Goal: Transaction & Acquisition: Subscribe to service/newsletter

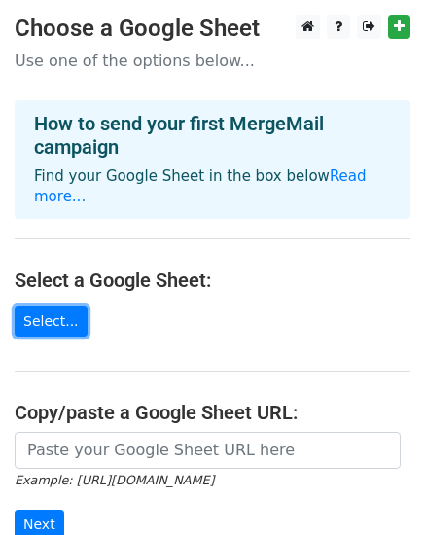
click at [39, 307] on link "Select..." at bounding box center [51, 322] width 73 height 30
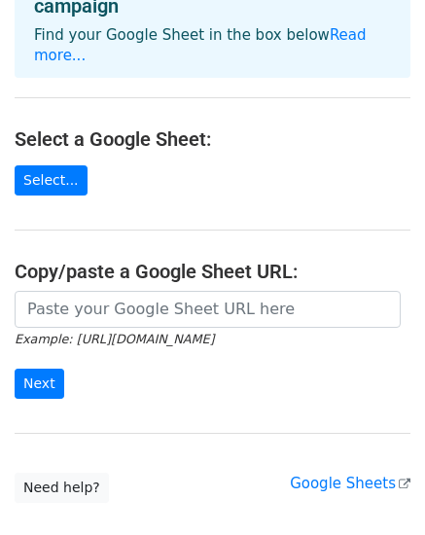
scroll to position [142, 0]
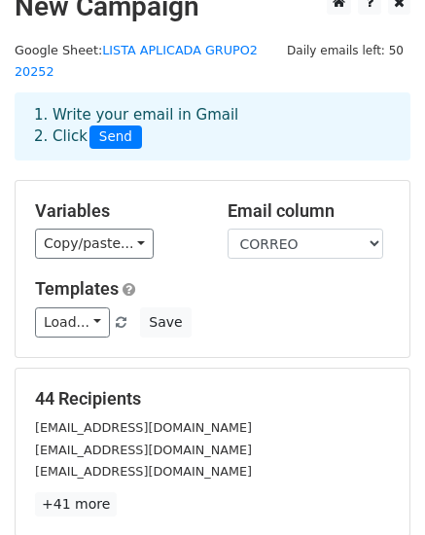
scroll to position [37, 0]
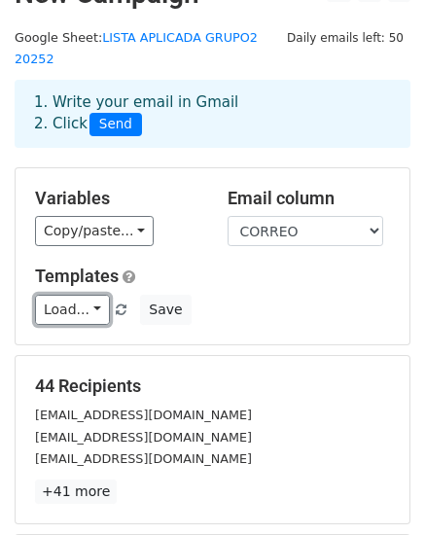
click at [83, 295] on link "Load..." at bounding box center [72, 310] width 75 height 30
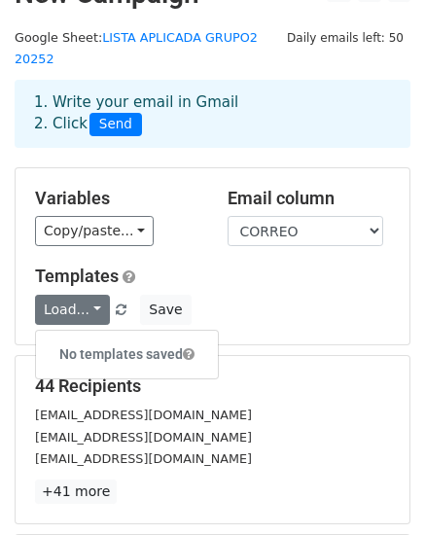
click at [78, 339] on h6 "No templates saved" at bounding box center [127, 355] width 182 height 32
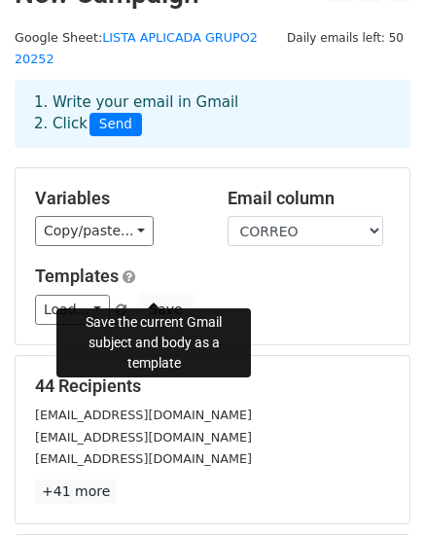
click at [164, 295] on button "Save" at bounding box center [165, 310] width 51 height 30
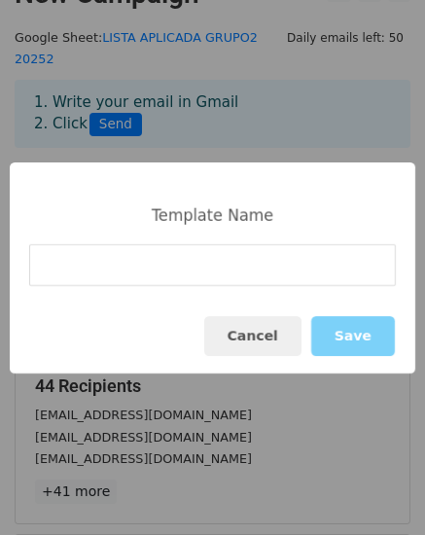
click at [184, 266] on input at bounding box center [212, 265] width 367 height 42
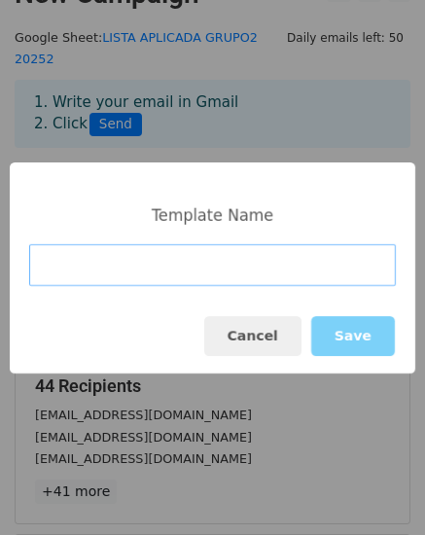
paste input "Hola {{Nombre}}, Esperamos que este correo lo encuentre bien, nos comunicamos c…"
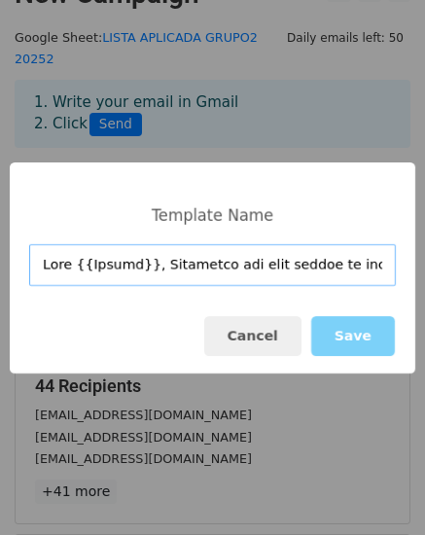
scroll to position [0, 8671]
type input "Hola {{Nombre}}, Esperamos que este correo lo encuentre bien, nos comunicamos c…"
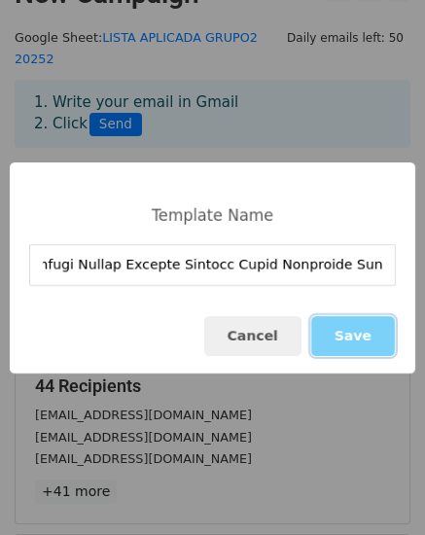
click at [353, 331] on button "Save" at bounding box center [353, 336] width 84 height 40
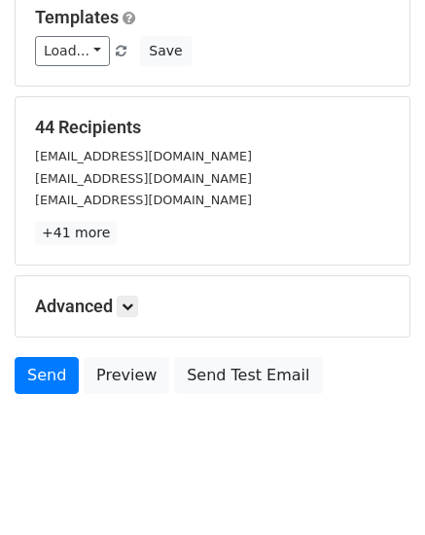
scroll to position [298, 0]
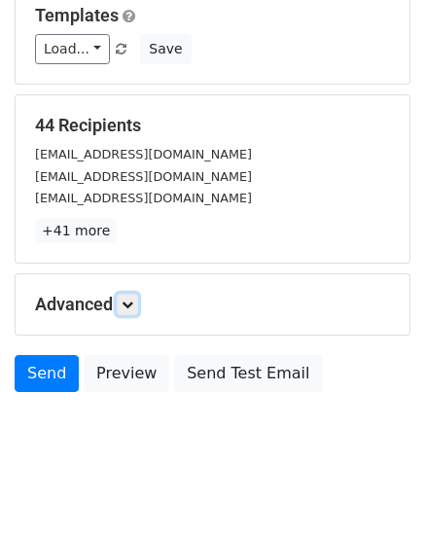
click at [122, 294] on link at bounding box center [127, 304] width 21 height 21
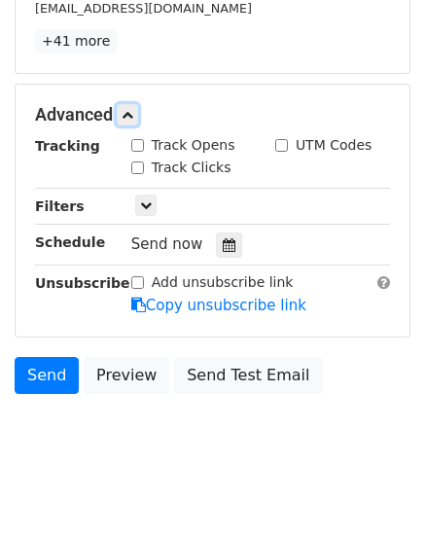
scroll to position [489, 0]
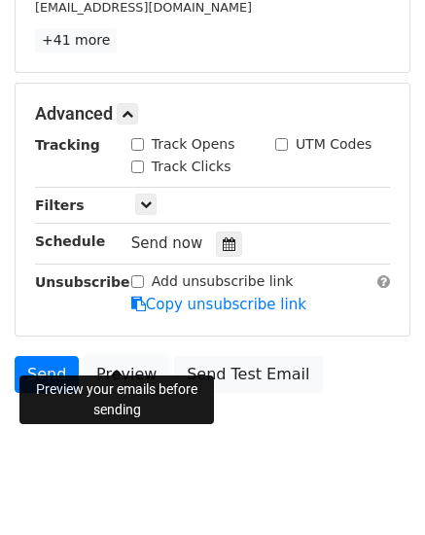
click at [88, 356] on link "Preview" at bounding box center [127, 374] width 86 height 37
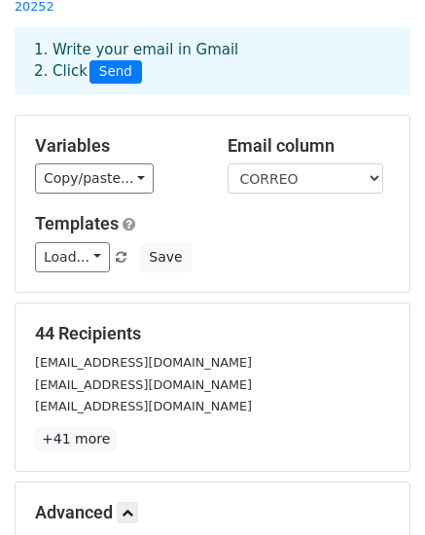
scroll to position [134, 0]
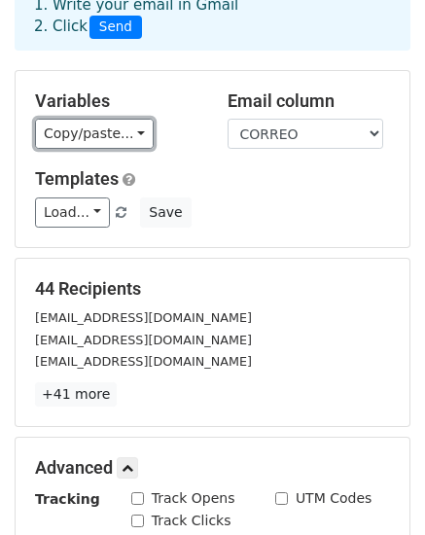
click at [118, 121] on link "Copy/paste..." at bounding box center [94, 134] width 119 height 30
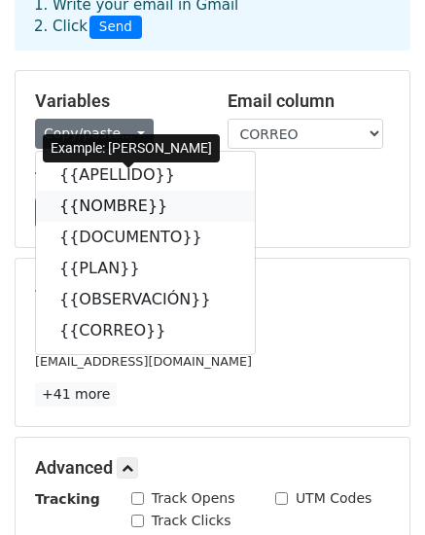
click at [102, 191] on link "{{NOMBRE}}" at bounding box center [145, 206] width 219 height 31
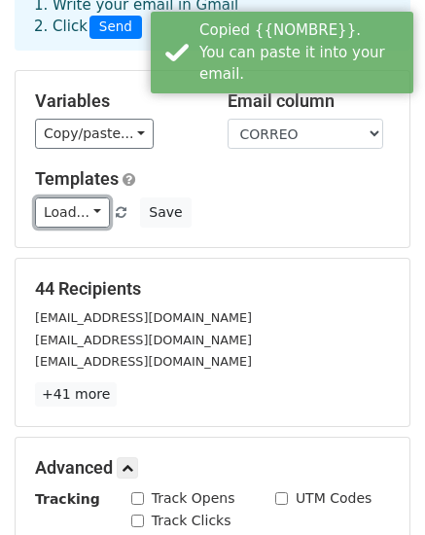
click at [74, 202] on link "Load..." at bounding box center [72, 213] width 75 height 30
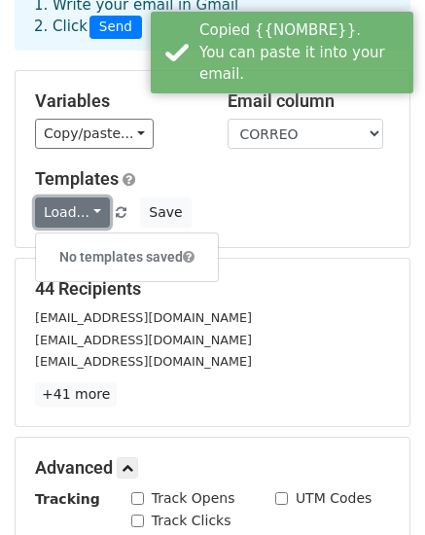
click at [73, 201] on link "Load..." at bounding box center [72, 213] width 75 height 30
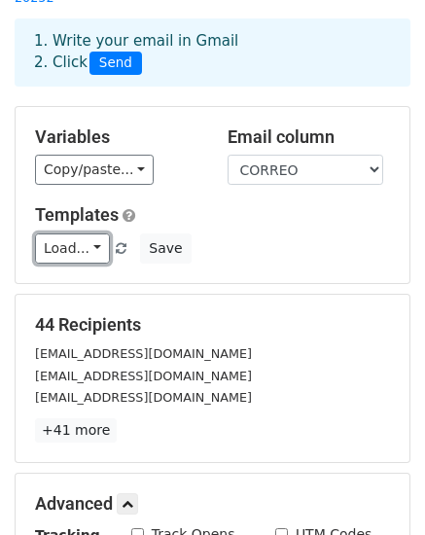
scroll to position [97, 0]
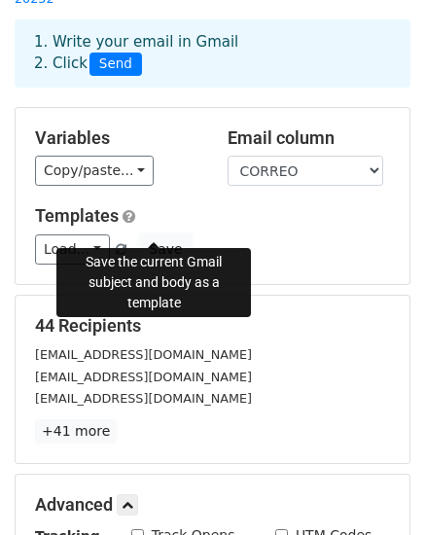
click at [146, 235] on button "Save" at bounding box center [165, 250] width 51 height 30
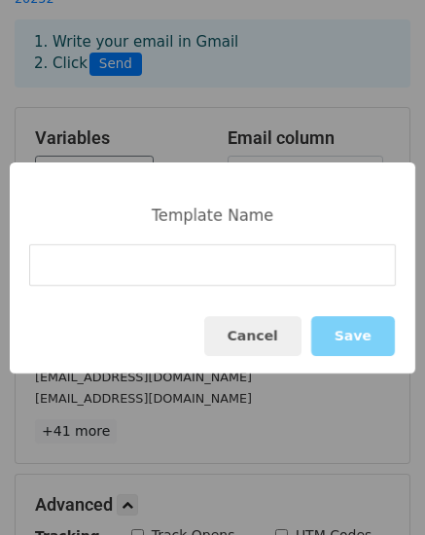
drag, startPoint x: 250, startPoint y: 324, endPoint x: 325, endPoint y: 183, distance: 159.8
click at [325, 183] on div "Template Name Cancel Save" at bounding box center [213, 268] width 406 height 211
click at [277, 328] on button "Cancel" at bounding box center [252, 336] width 97 height 40
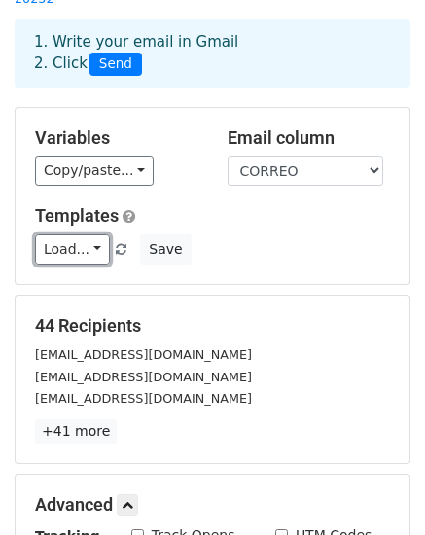
click at [65, 235] on link "Load..." at bounding box center [72, 250] width 75 height 30
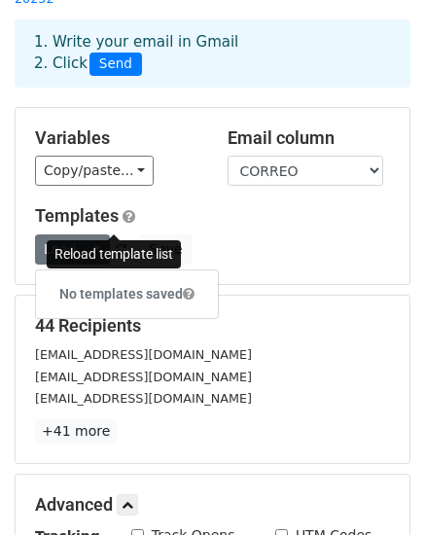
click at [116, 244] on span at bounding box center [121, 250] width 11 height 13
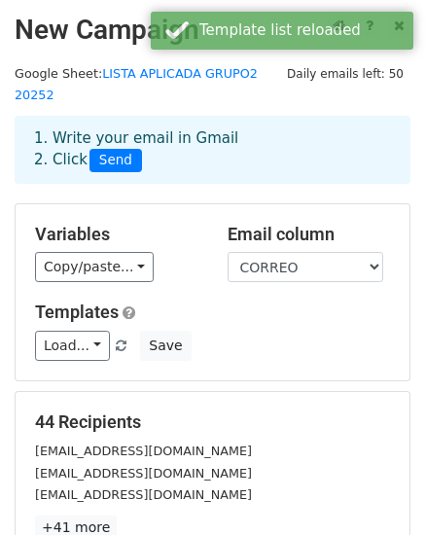
scroll to position [0, 0]
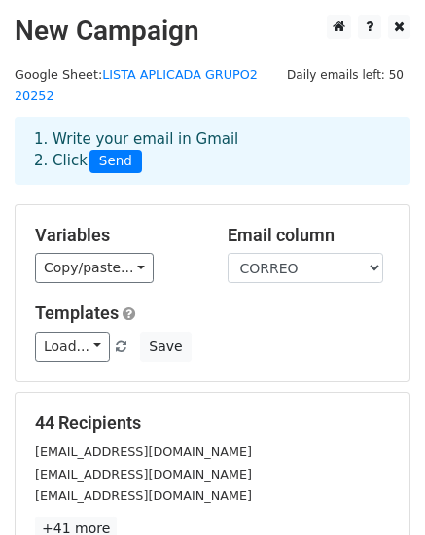
click at [116, 342] on span at bounding box center [121, 348] width 11 height 13
click at [85, 332] on link "Load..." at bounding box center [72, 347] width 75 height 30
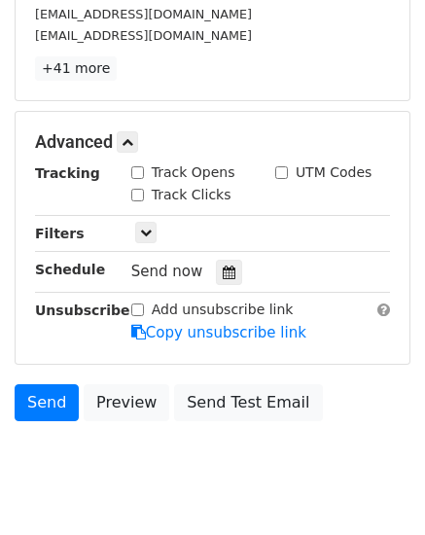
scroll to position [489, 0]
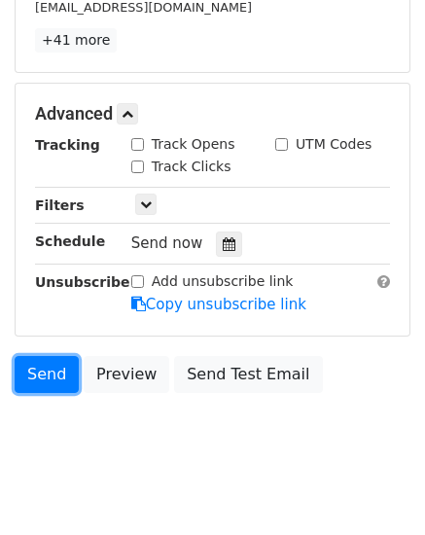
click at [33, 359] on link "Send" at bounding box center [47, 374] width 64 height 37
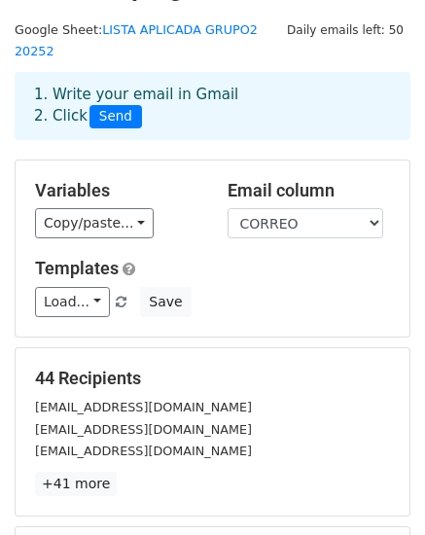
scroll to position [49, 0]
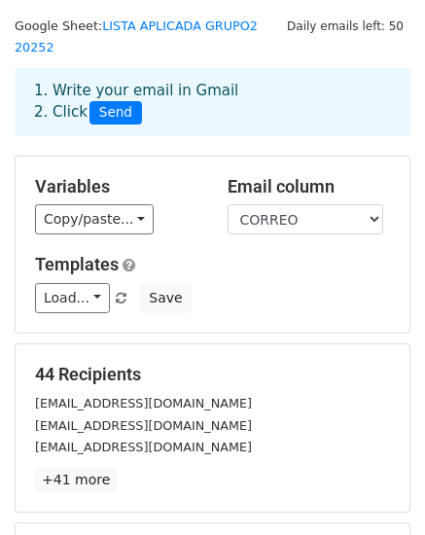
click at [177, 22] on link "LISTA APLICADA GRUPO2 20252" at bounding box center [136, 36] width 243 height 37
click at [129, 204] on link "Copy/paste..." at bounding box center [94, 219] width 119 height 30
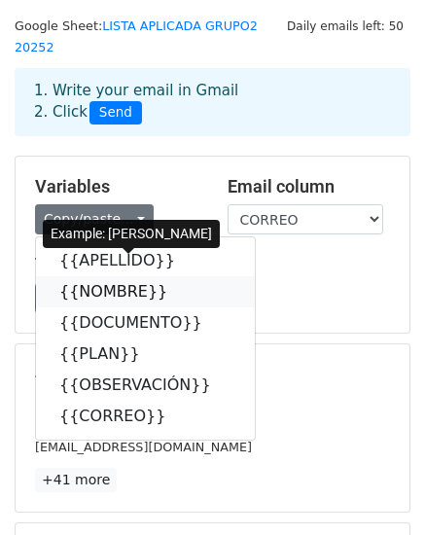
click at [82, 276] on link "{{NOMBRE}}" at bounding box center [145, 291] width 219 height 31
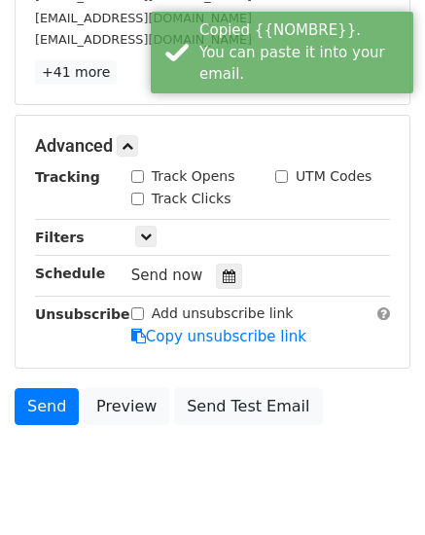
scroll to position [489, 0]
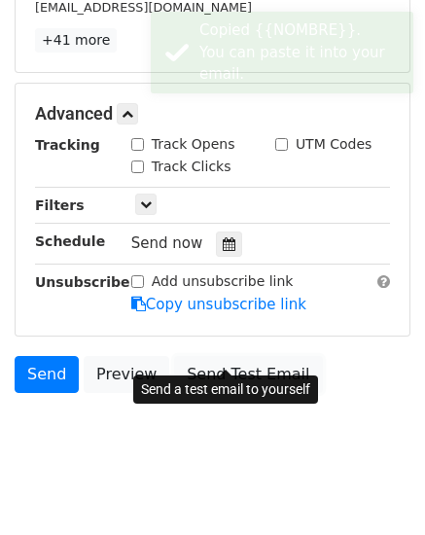
click at [203, 356] on link "Send Test Email" at bounding box center [248, 374] width 148 height 37
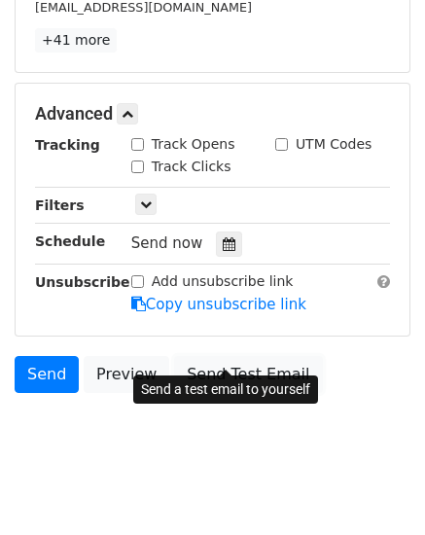
click at [224, 356] on link "Send Test Email" at bounding box center [248, 374] width 148 height 37
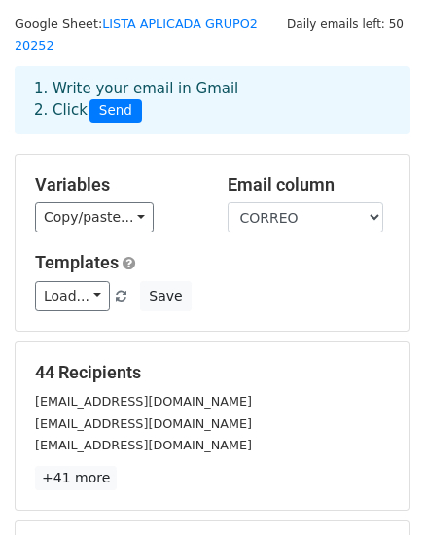
scroll to position [93, 0]
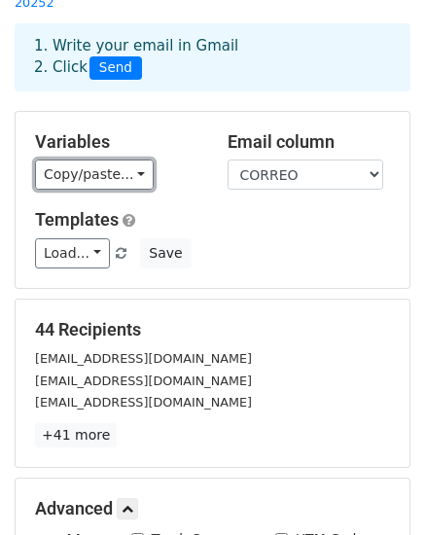
click at [91, 164] on link "Copy/paste..." at bounding box center [94, 175] width 119 height 30
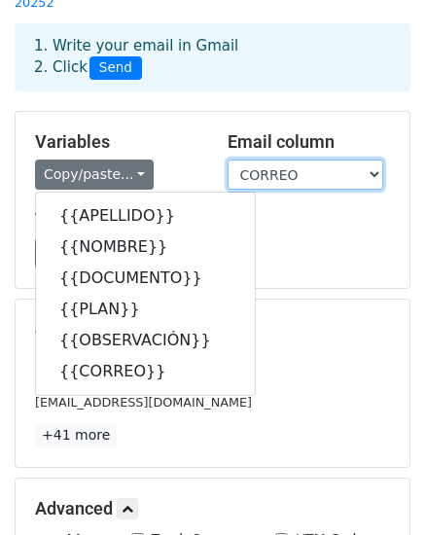
click at [280, 160] on select "APELLIDO NOMBRE DOCUMENTO PLAN OBSERVACIÓN CORREO" at bounding box center [306, 175] width 156 height 30
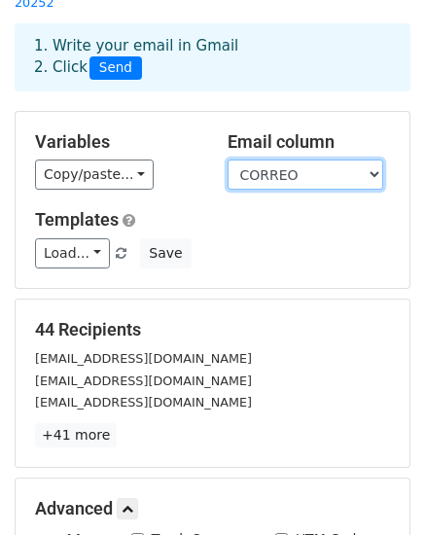
click at [278, 160] on select "APELLIDO NOMBRE DOCUMENTO PLAN OBSERVACIÓN CORREO" at bounding box center [306, 175] width 156 height 30
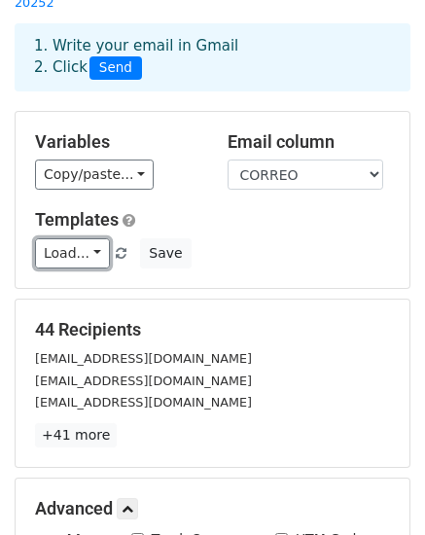
click at [60, 238] on link "Load..." at bounding box center [72, 253] width 75 height 30
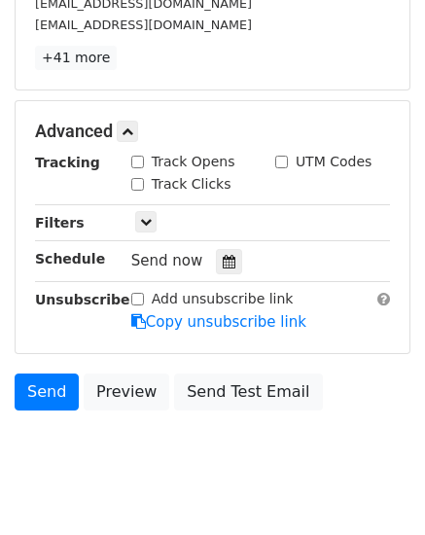
scroll to position [489, 0]
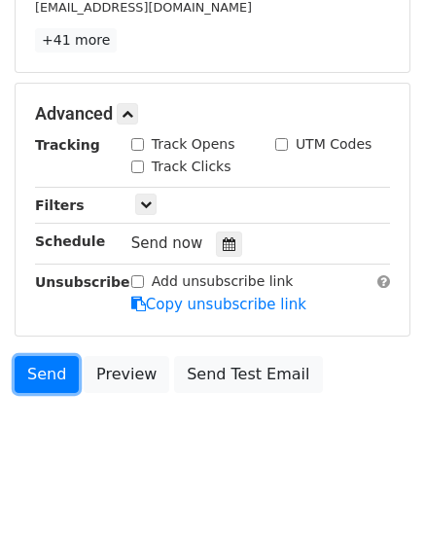
click at [61, 356] on link "Send" at bounding box center [47, 374] width 64 height 37
click at [50, 356] on link "Send" at bounding box center [47, 374] width 64 height 37
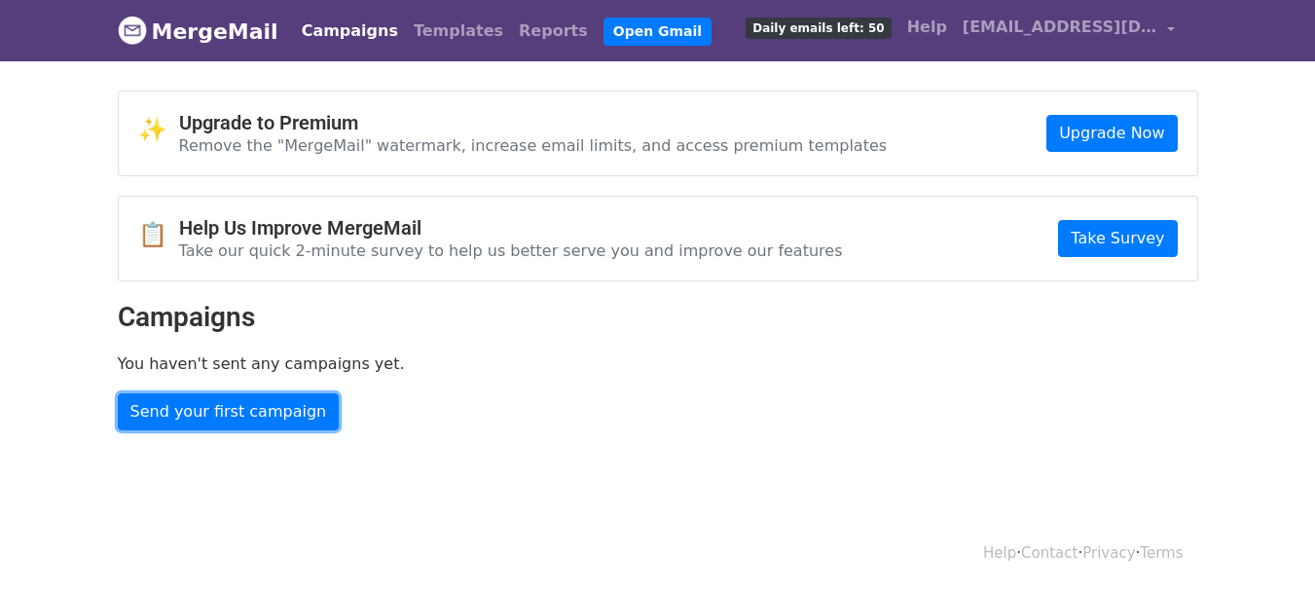
click at [179, 419] on link "Send your first campaign" at bounding box center [229, 411] width 222 height 37
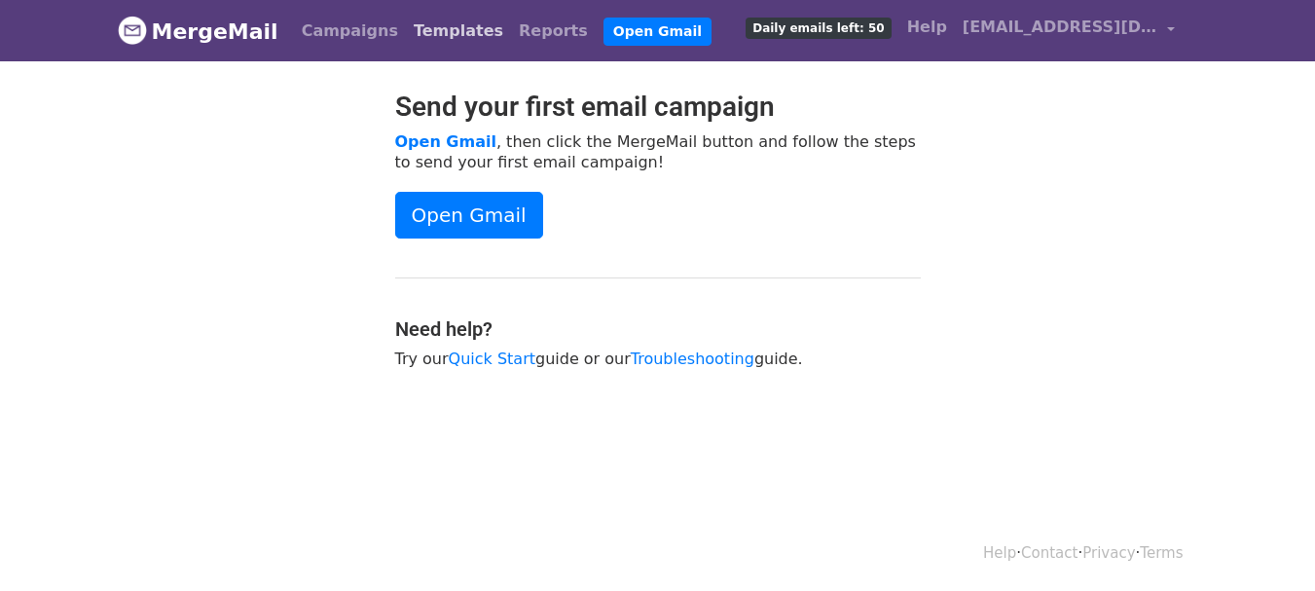
click at [406, 25] on link "Templates" at bounding box center [458, 31] width 105 height 39
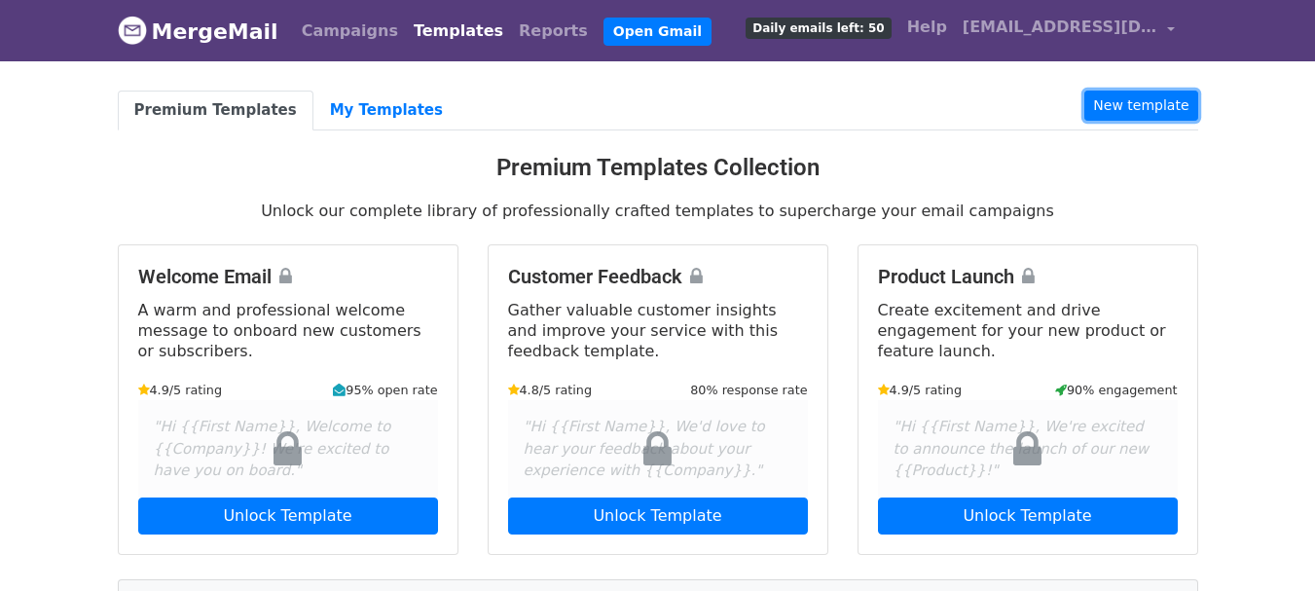
click at [1107, 97] on link "New template" at bounding box center [1140, 106] width 113 height 30
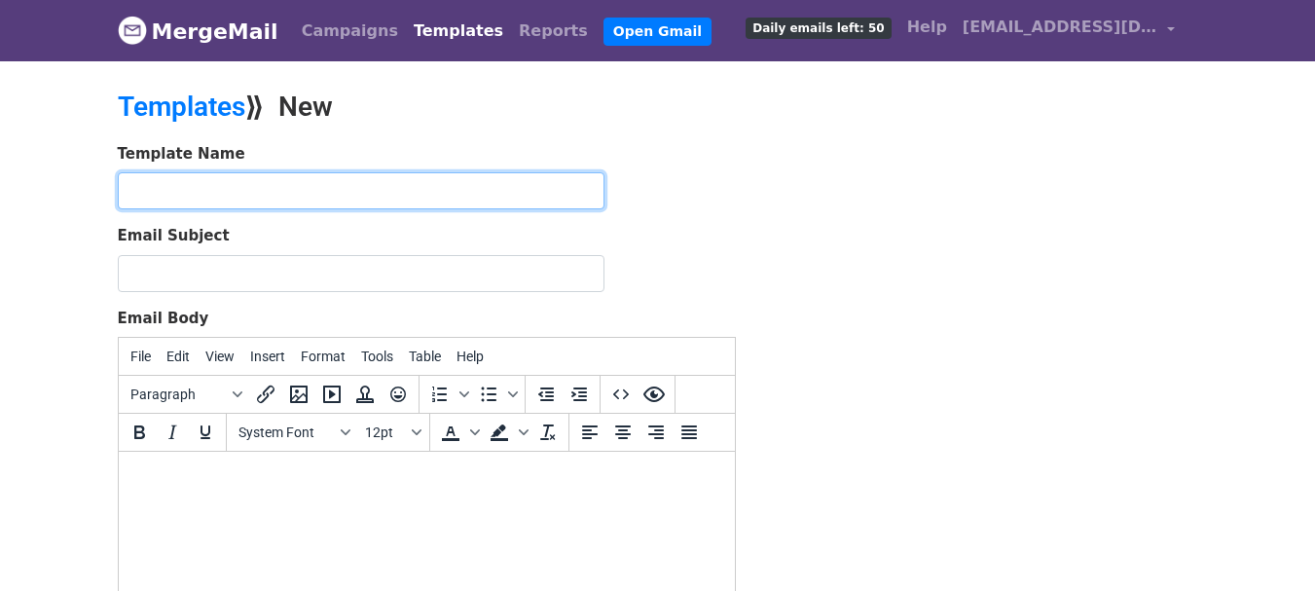
click at [205, 194] on input "text" at bounding box center [361, 190] width 487 height 37
type input "Prueba"
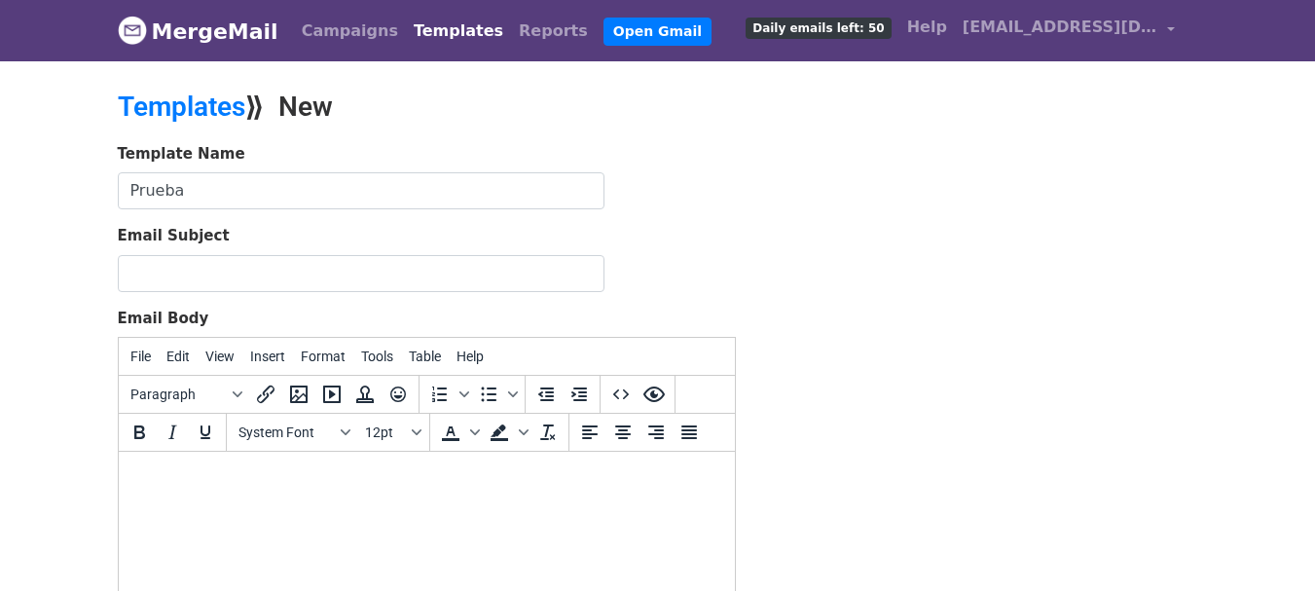
click at [206, 491] on html at bounding box center [426, 478] width 616 height 53
paste body
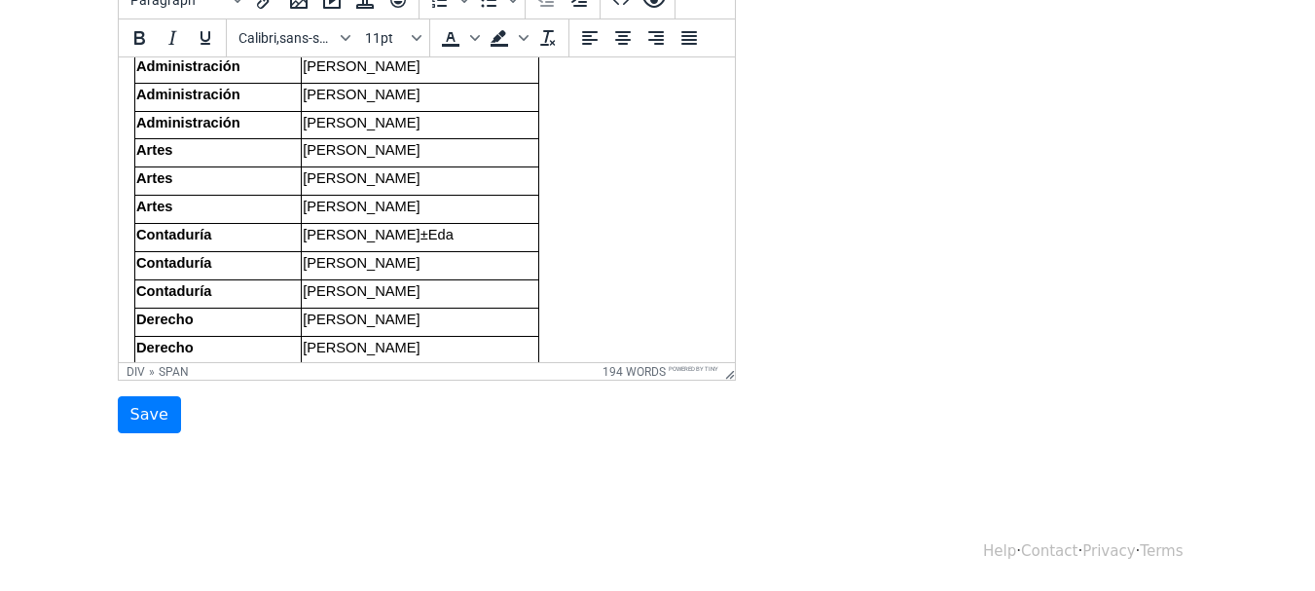
scroll to position [889, 0]
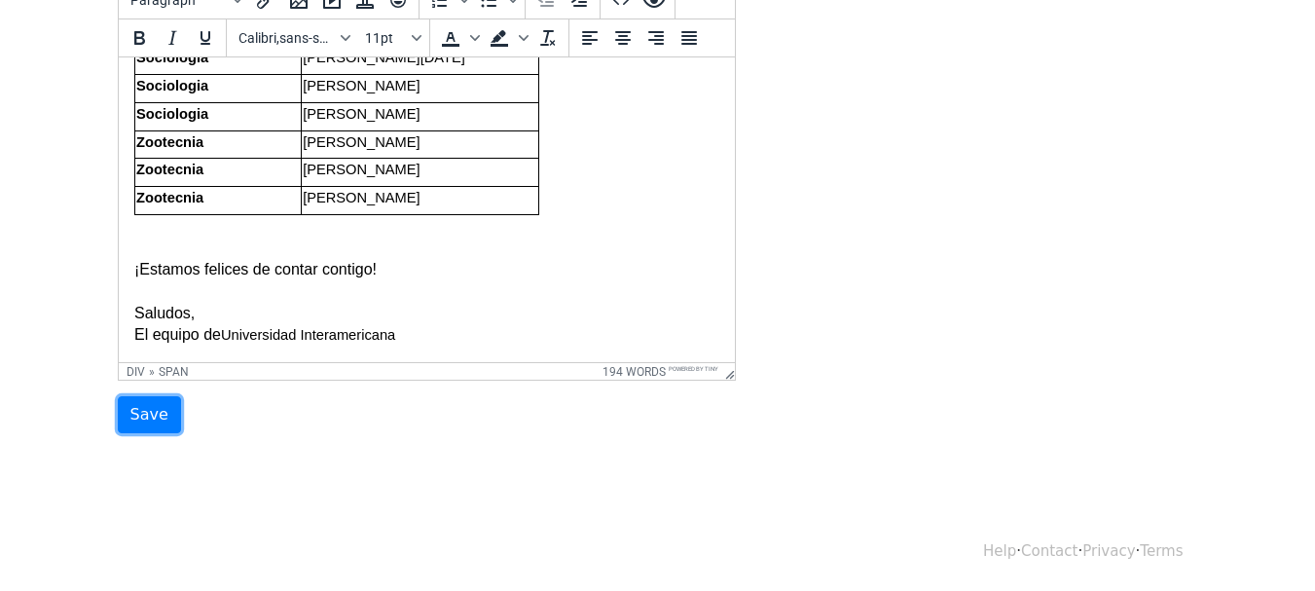
click at [150, 409] on input "Save" at bounding box center [149, 414] width 63 height 37
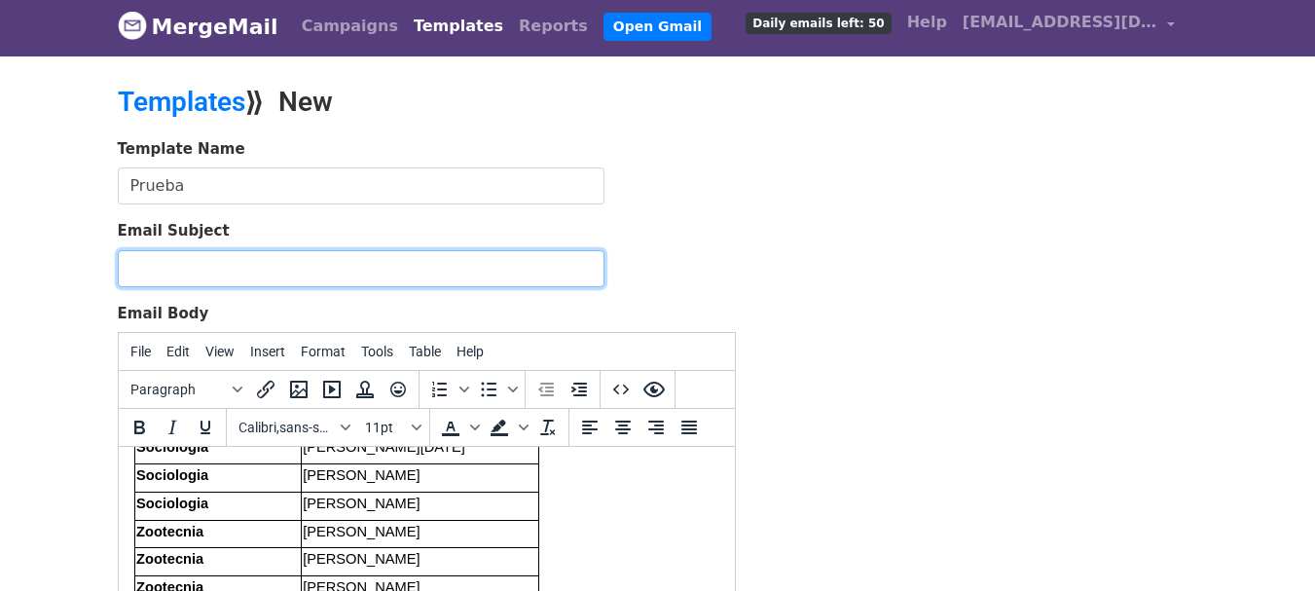
scroll to position [0, 0]
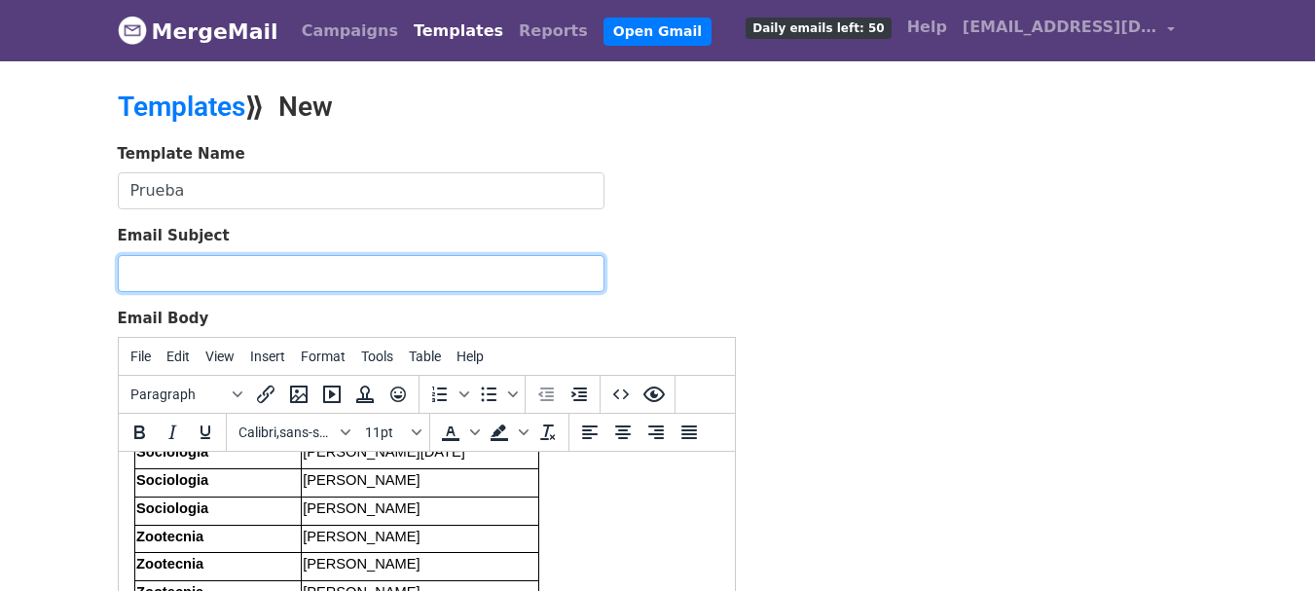
click at [170, 267] on input "Email Subject" at bounding box center [361, 273] width 487 height 37
type input "[EMAIL_ADDRESS][DOMAIN_NAME]"
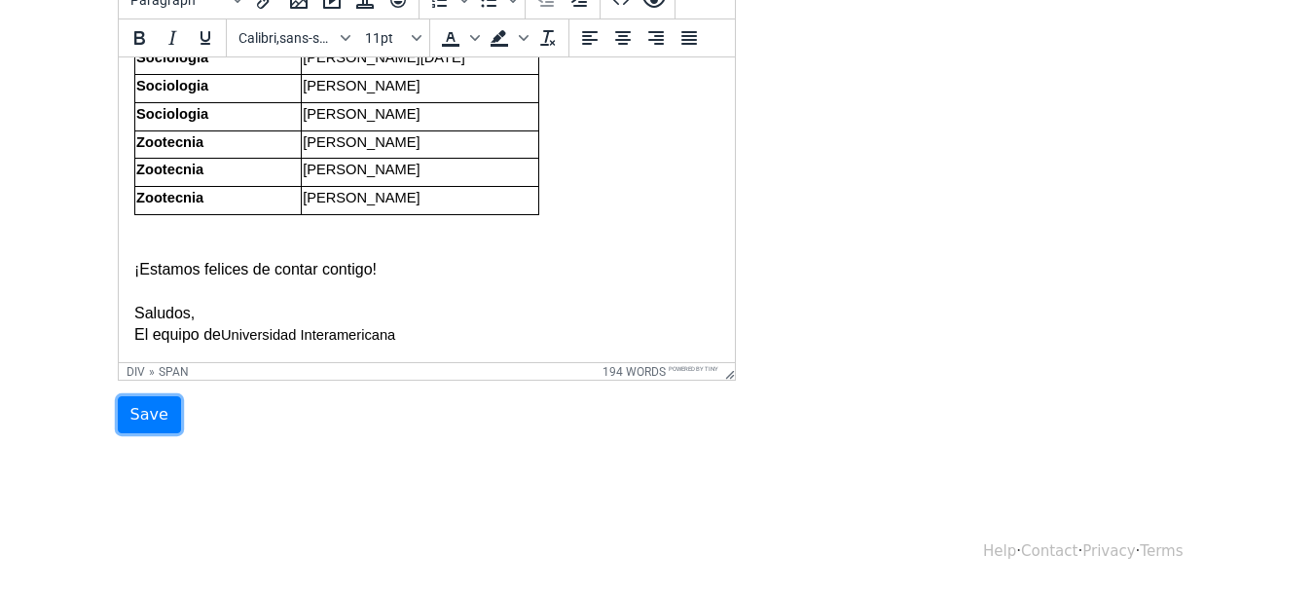
click at [147, 422] on input "Save" at bounding box center [149, 414] width 63 height 37
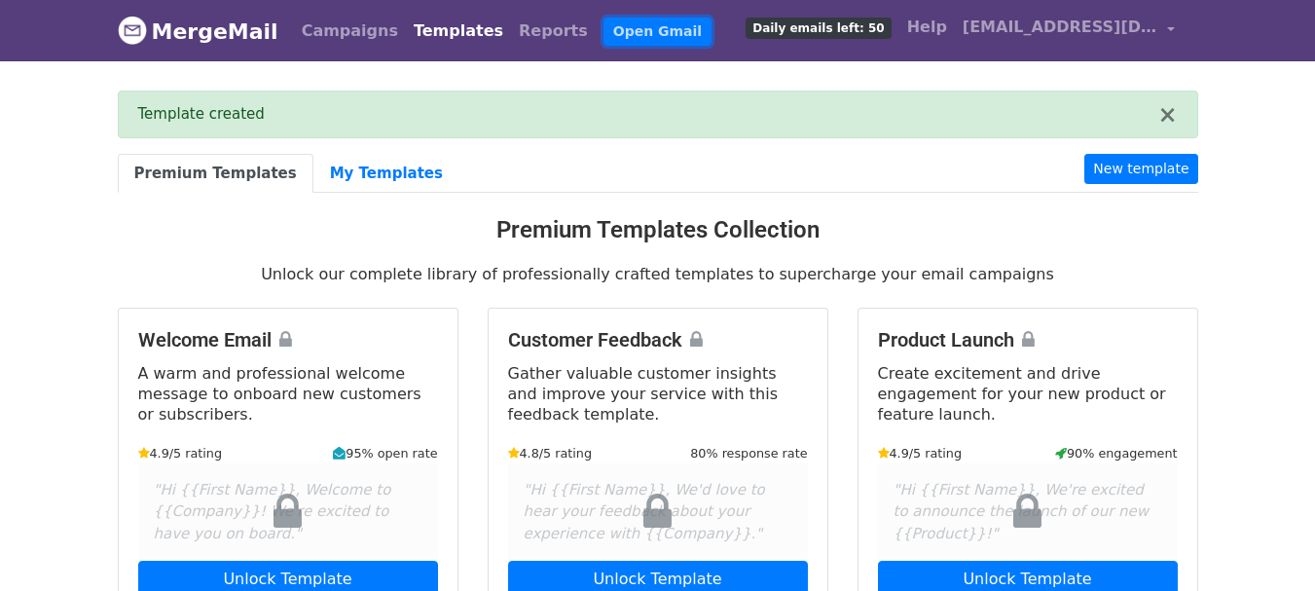
click at [606, 19] on link "Open Gmail" at bounding box center [657, 32] width 108 height 28
click at [317, 21] on link "Campaigns" at bounding box center [350, 31] width 112 height 39
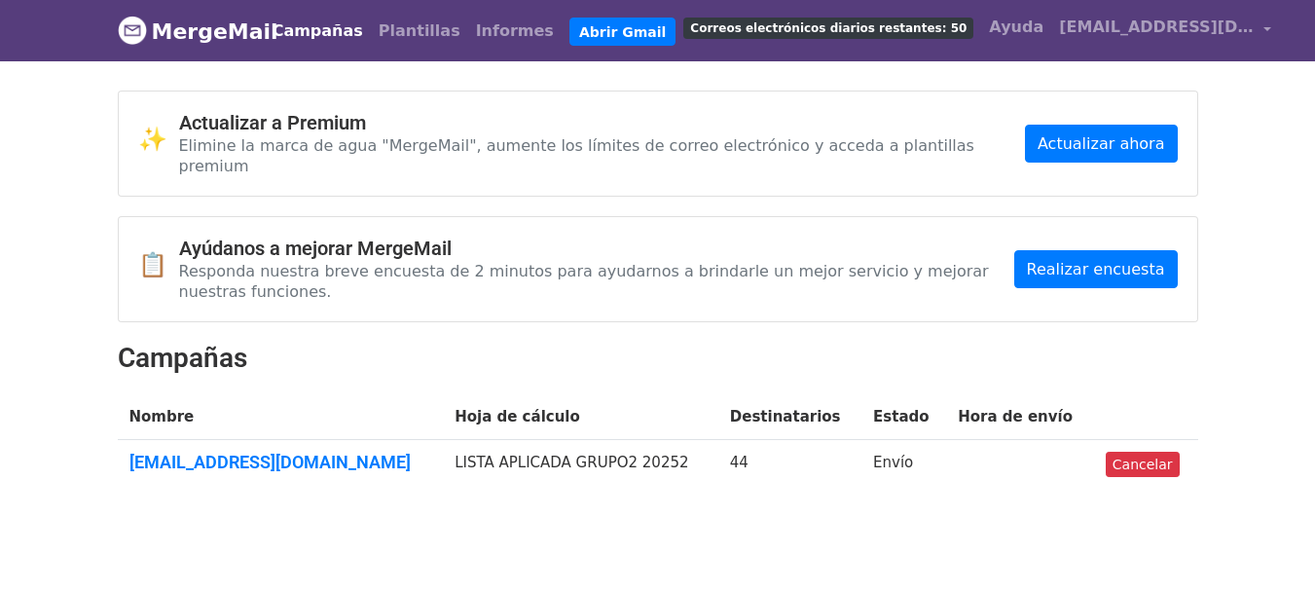
click at [329, 27] on font "Campañas" at bounding box center [318, 30] width 91 height 18
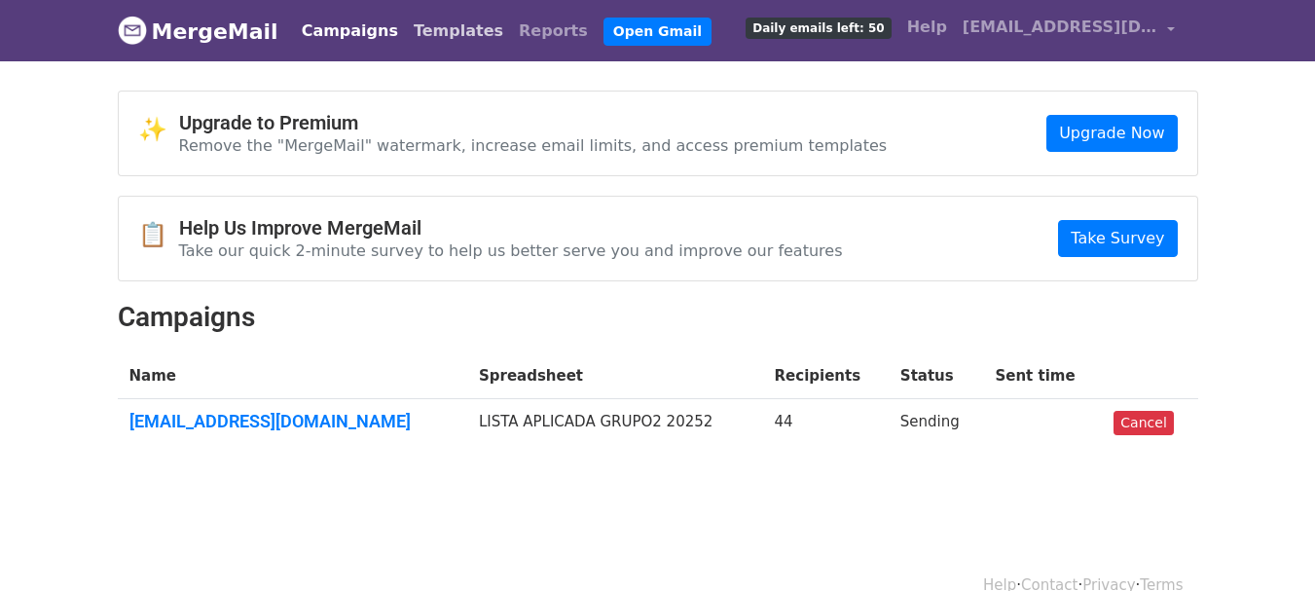
click at [428, 34] on link "Templates" at bounding box center [458, 31] width 105 height 39
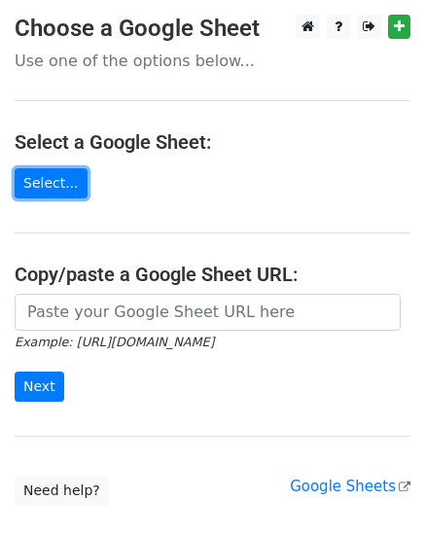
click at [48, 195] on link "Select..." at bounding box center [51, 183] width 73 height 30
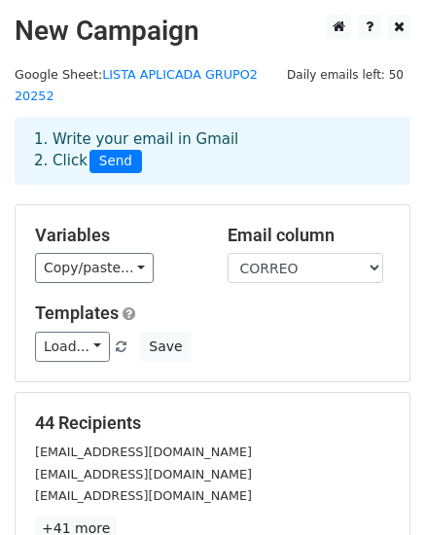
click at [58, 230] on div "Variables Copy/paste... {{APELLIDO}} {{NOMBRE}} {{DOCUMENTO}} {{PLAN}} {{OBSERV…" at bounding box center [116, 254] width 193 height 59
click at [62, 253] on link "Copy/paste..." at bounding box center [94, 268] width 119 height 30
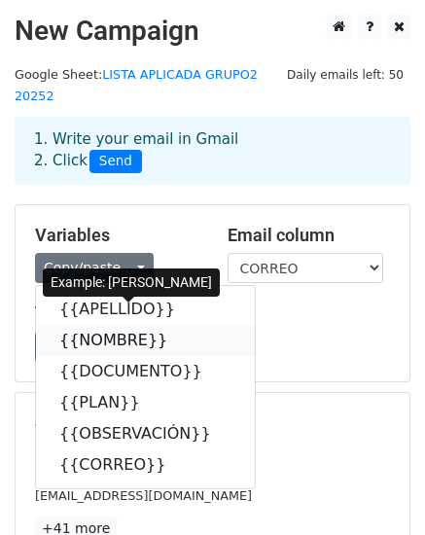
click at [106, 325] on link "{{NOMBRE}}" at bounding box center [145, 340] width 219 height 31
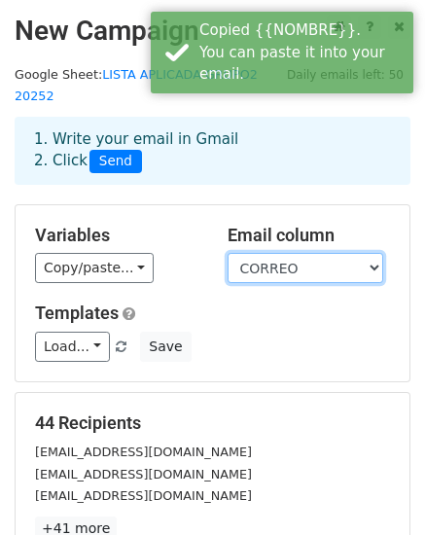
click at [319, 253] on select "APELLIDO NOMBRE DOCUMENTO PLAN OBSERVACIÓN CORREO" at bounding box center [306, 268] width 156 height 30
click at [318, 253] on select "APELLIDO NOMBRE DOCUMENTO PLAN OBSERVACIÓN CORREO" at bounding box center [306, 268] width 156 height 30
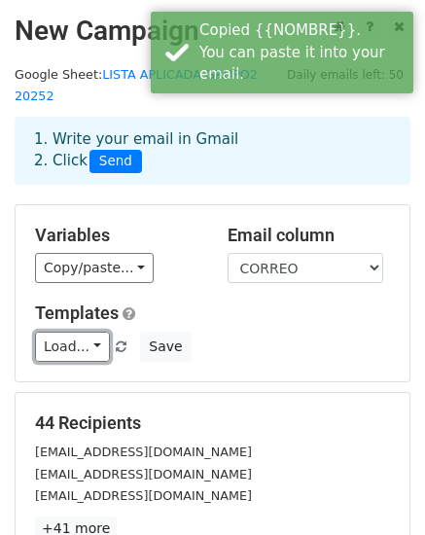
click at [88, 332] on link "Load..." at bounding box center [72, 347] width 75 height 30
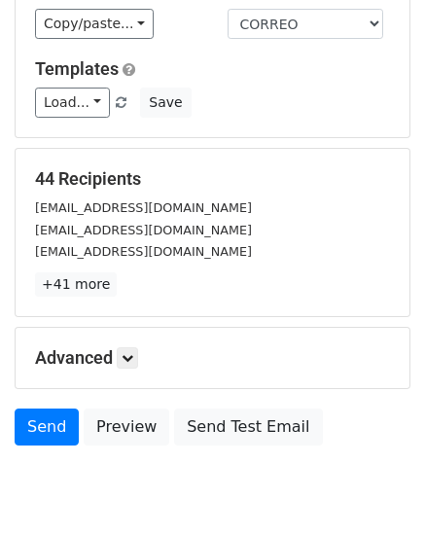
scroll to position [247, 0]
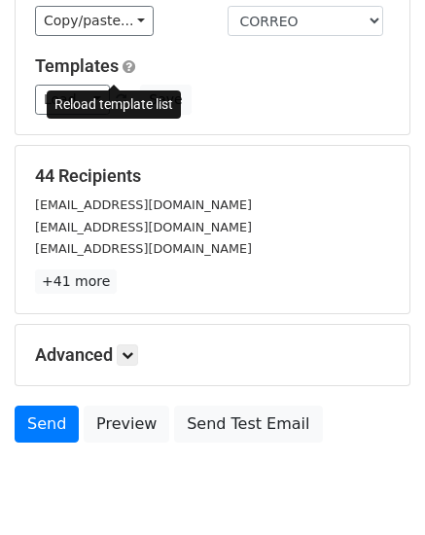
click at [118, 94] on span at bounding box center [121, 100] width 11 height 13
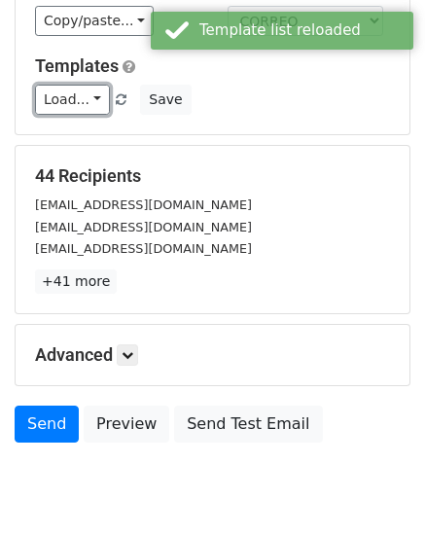
click at [78, 85] on link "Load..." at bounding box center [72, 100] width 75 height 30
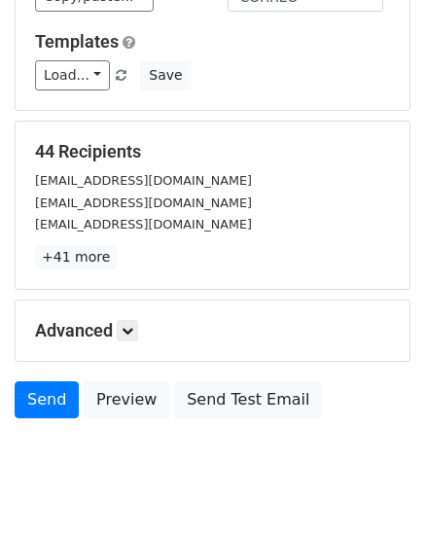
scroll to position [298, 0]
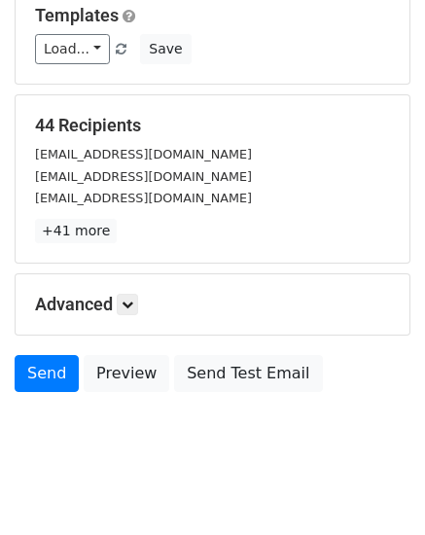
click at [111, 383] on body "New Campaign Daily emails left: 50 Google Sheet: LISTA APLICADA GRUPO2 20252 1.…" at bounding box center [212, 98] width 425 height 763
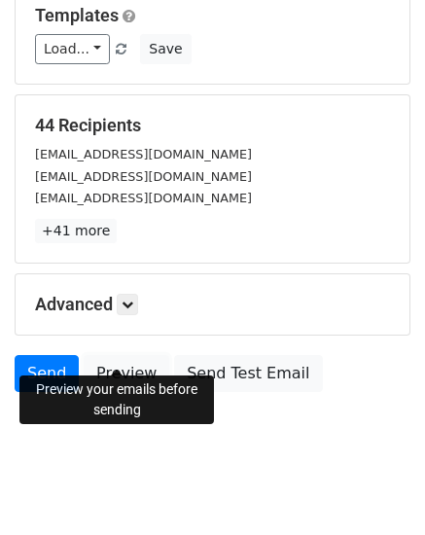
click at [113, 356] on link "Preview" at bounding box center [127, 373] width 86 height 37
click at [56, 355] on link "Send" at bounding box center [47, 373] width 64 height 37
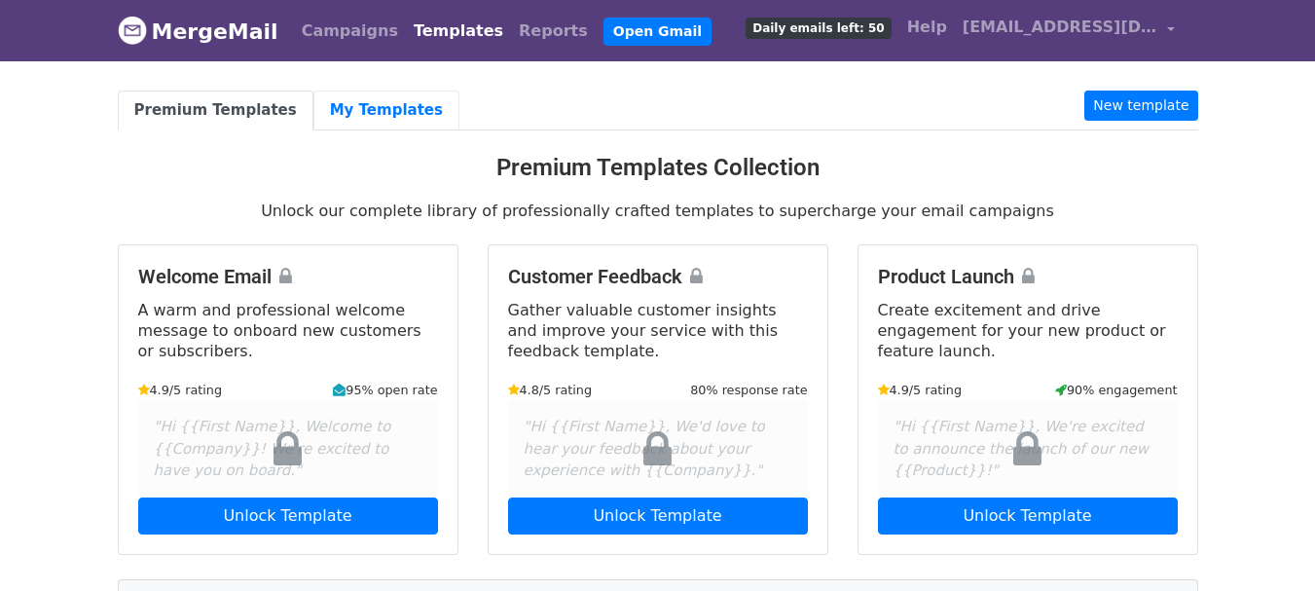
click at [374, 115] on link "My Templates" at bounding box center [386, 111] width 146 height 40
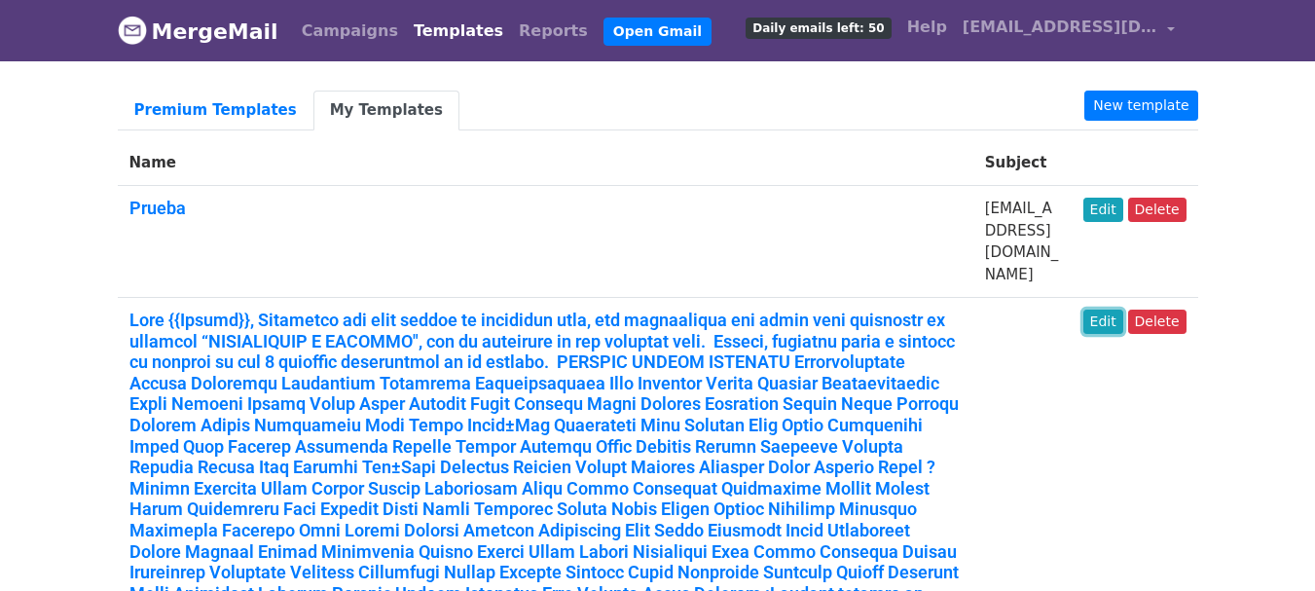
click at [1116, 310] on link "Edit" at bounding box center [1103, 322] width 40 height 24
click at [1101, 203] on link "Edit" at bounding box center [1103, 210] width 40 height 24
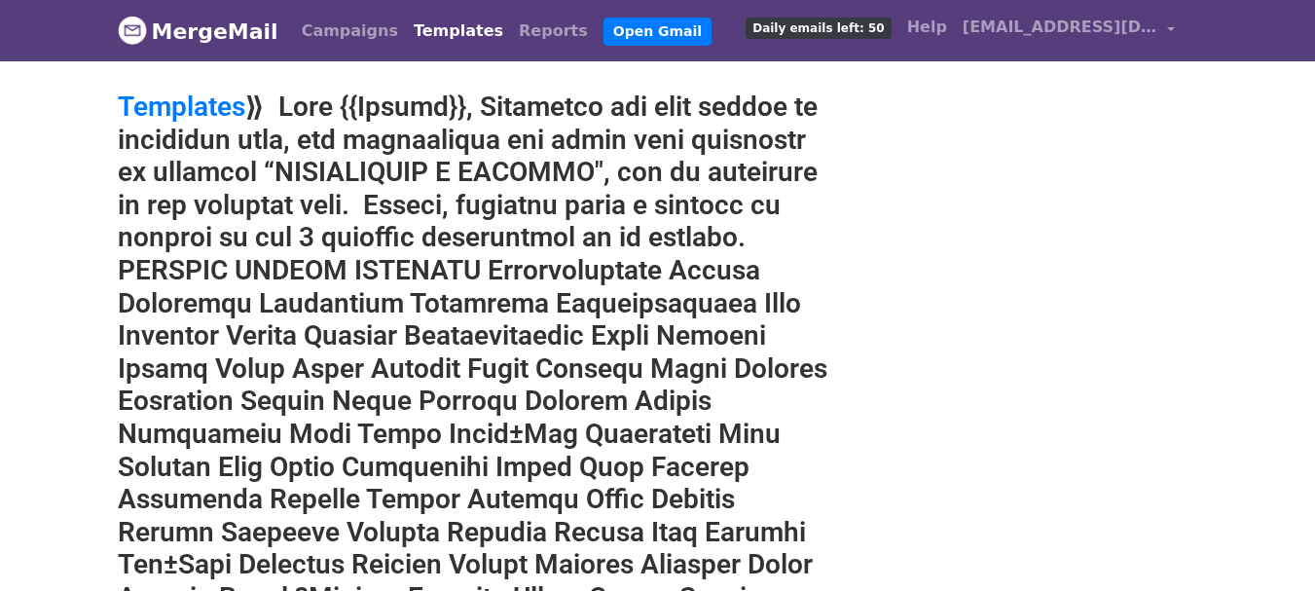
click at [429, 104] on h2 "Templates" at bounding box center [473, 565] width 711 height 948
click at [449, 92] on h2 "Templates" at bounding box center [473, 565] width 711 height 948
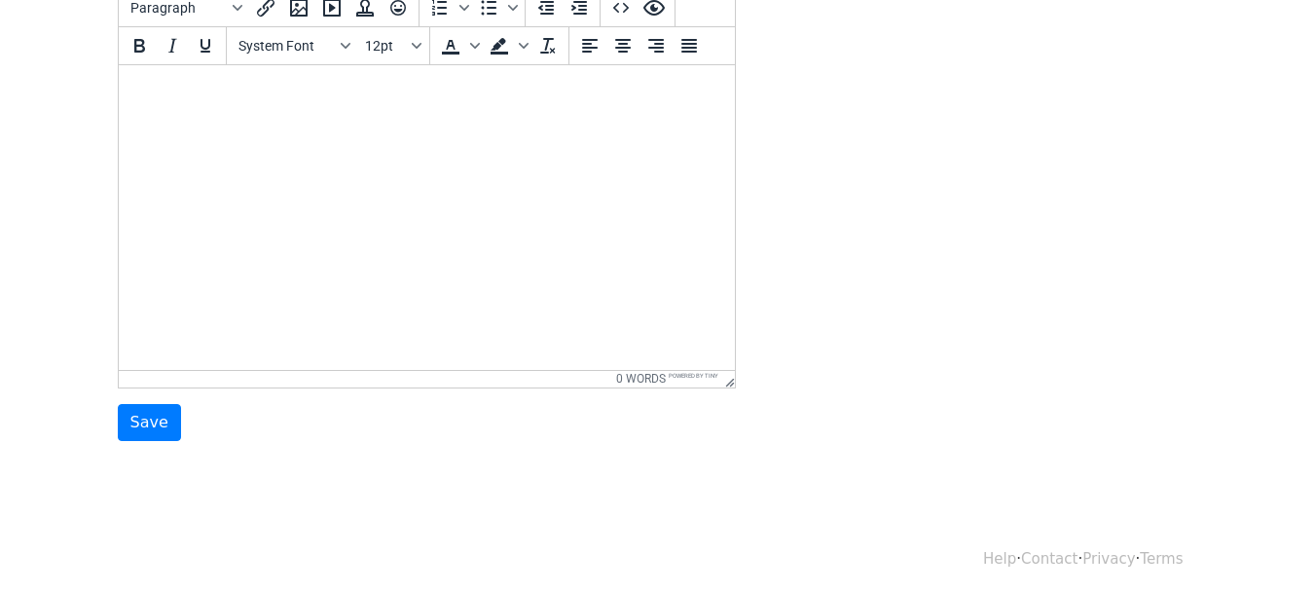
scroll to position [1309, 0]
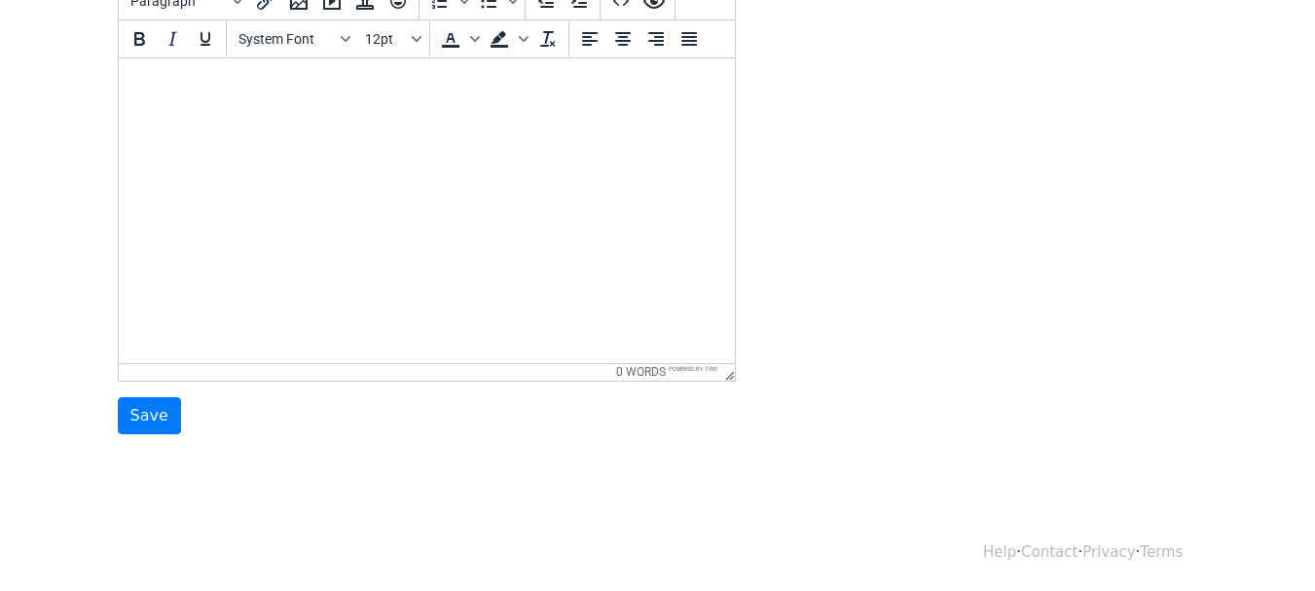
click at [254, 110] on html at bounding box center [426, 83] width 616 height 53
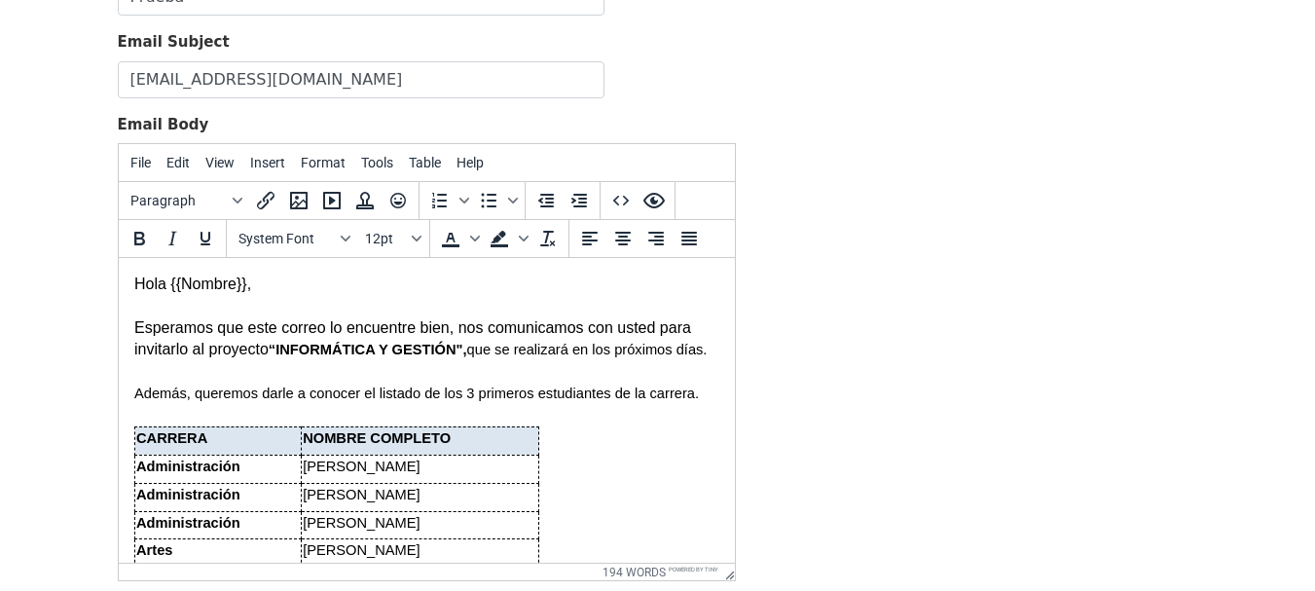
scroll to position [199, 0]
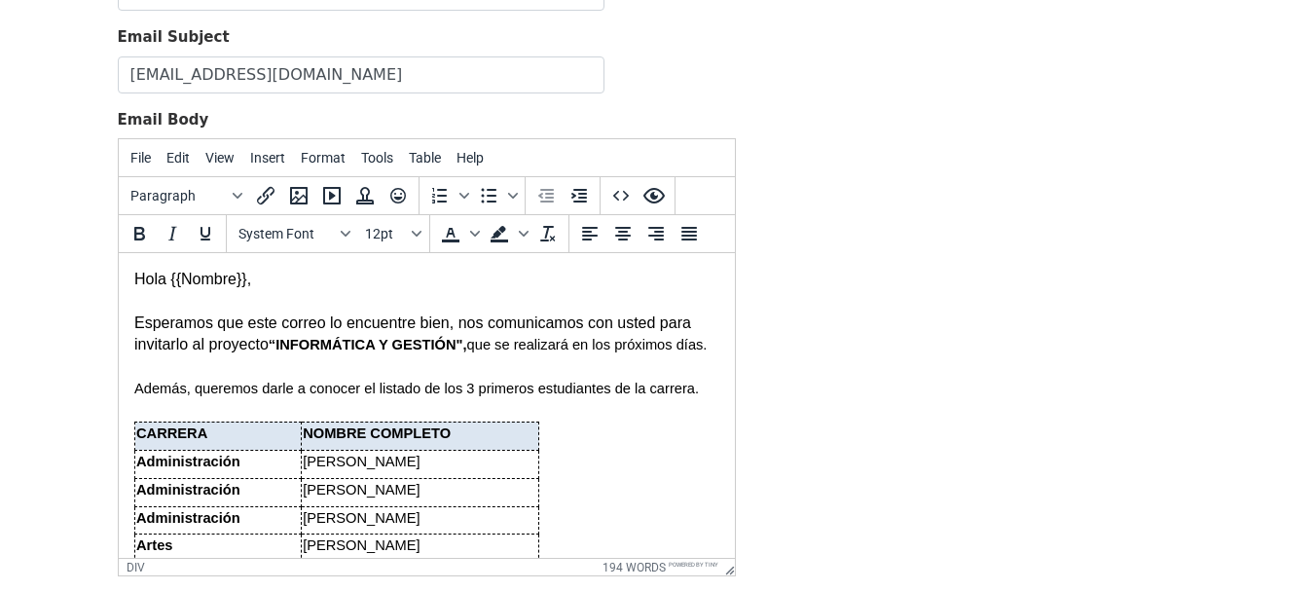
click at [200, 290] on div at bounding box center [425, 300] width 585 height 21
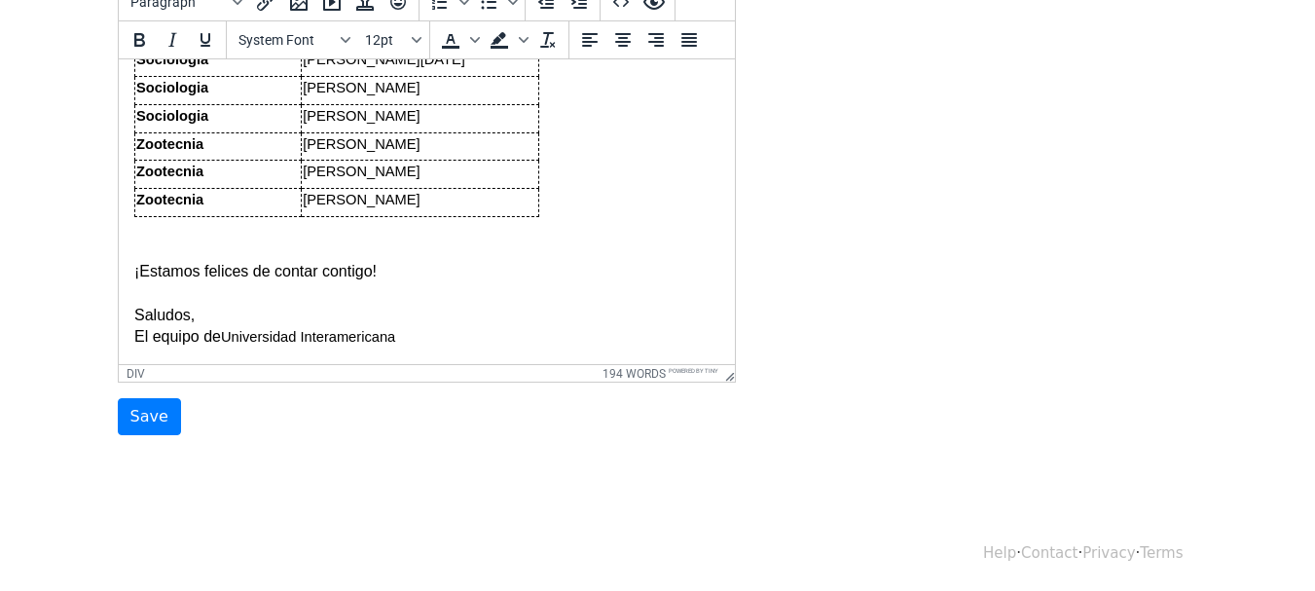
scroll to position [394, 0]
click at [154, 408] on input "Save" at bounding box center [149, 414] width 63 height 37
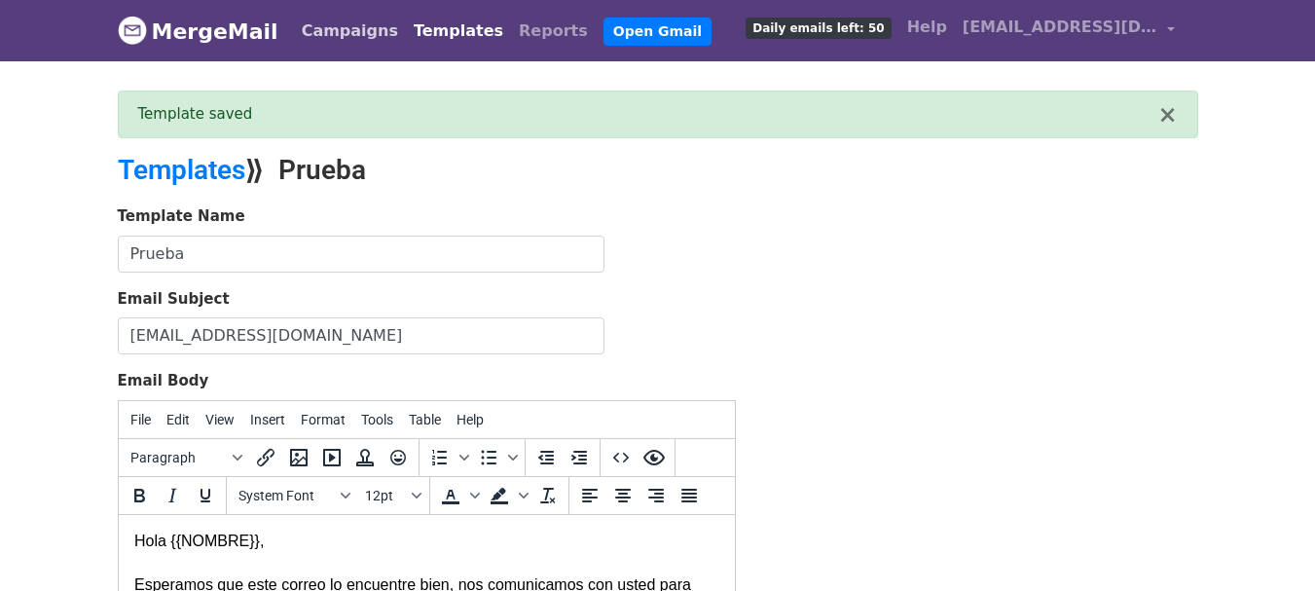
click at [347, 27] on link "Campaigns" at bounding box center [350, 31] width 112 height 39
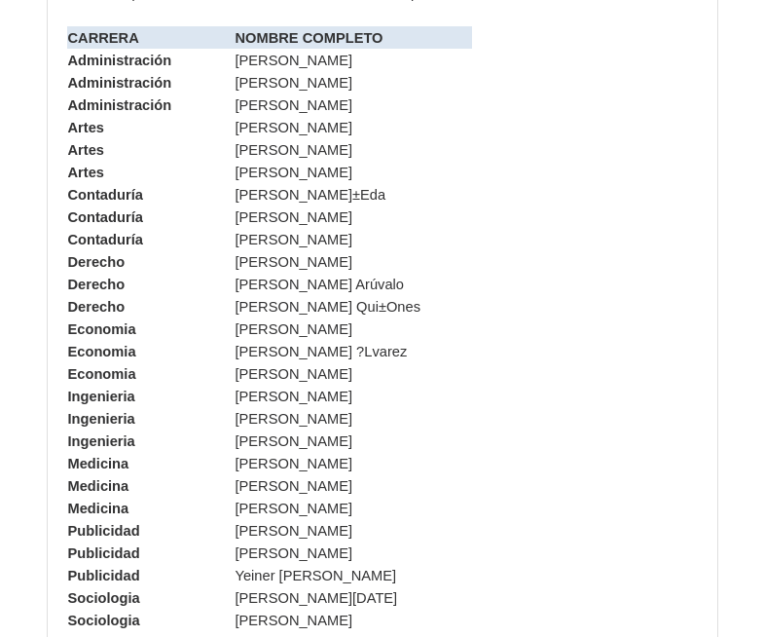
scroll to position [1625, 0]
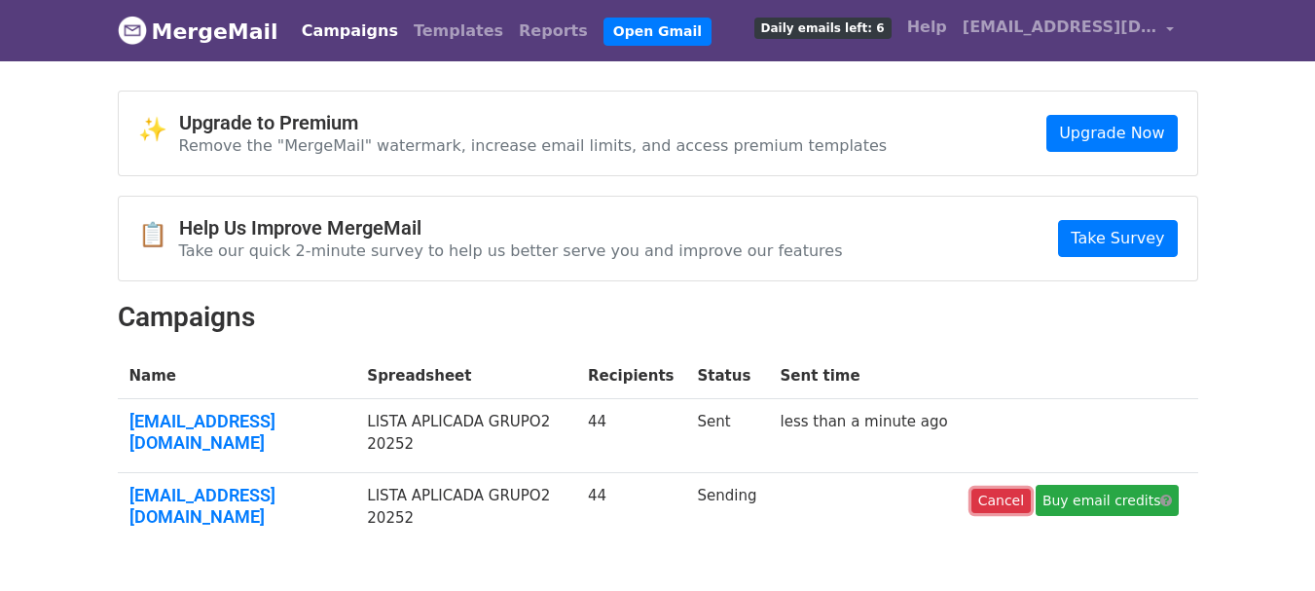
click at [993, 489] on link "Cancel" at bounding box center [1000, 501] width 59 height 24
click at [428, 427] on td "LISTA APLICADA GRUPO2 20252" at bounding box center [465, 436] width 221 height 74
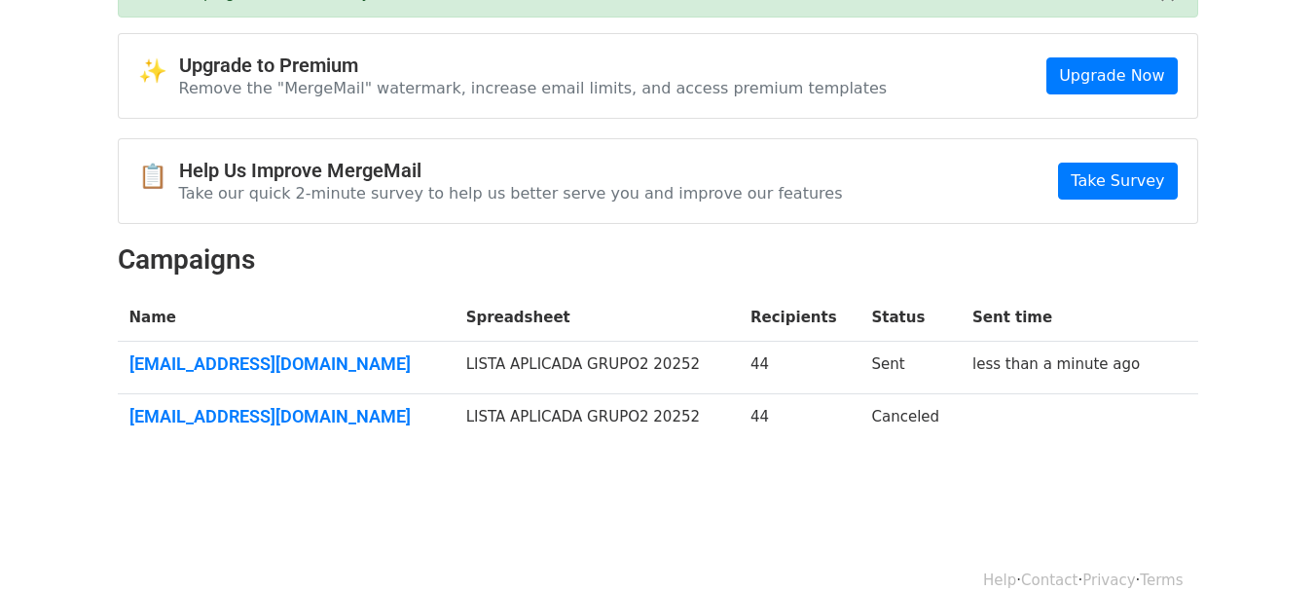
scroll to position [149, 0]
